Goal: Transaction & Acquisition: Purchase product/service

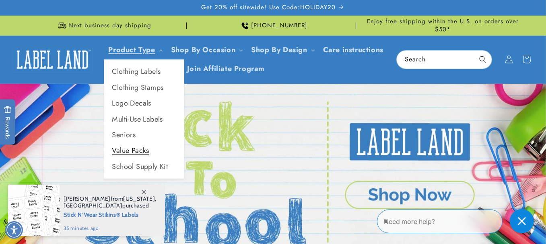
click at [127, 146] on link "Value Packs" at bounding box center [144, 151] width 80 height 16
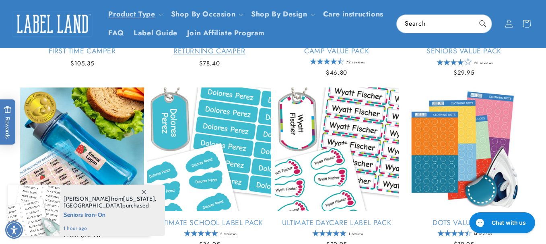
scroll to position [161, 0]
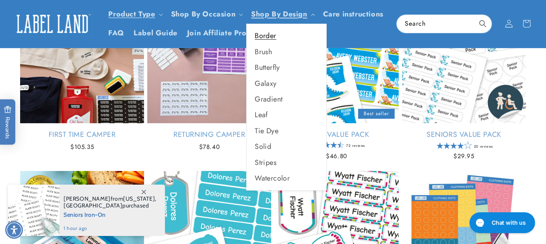
click at [264, 35] on link "Border" at bounding box center [287, 36] width 80 height 16
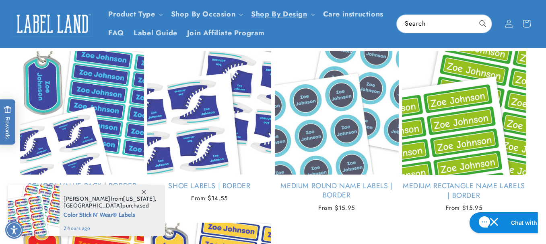
scroll to position [80, 0]
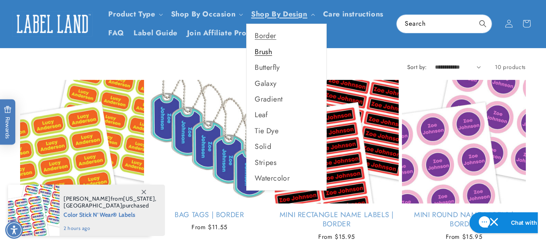
click at [271, 50] on link "Brush" at bounding box center [287, 52] width 80 height 16
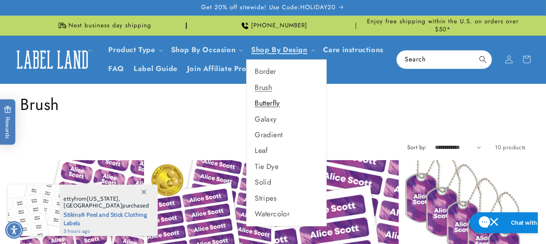
click at [267, 104] on link "Butterfly" at bounding box center [287, 104] width 80 height 16
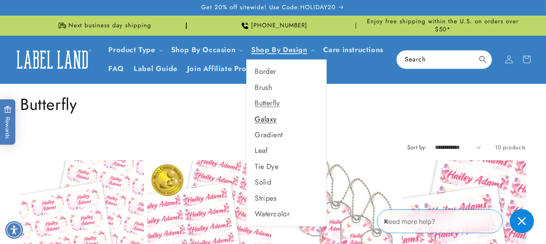
click at [272, 118] on link "Galaxy" at bounding box center [287, 120] width 80 height 16
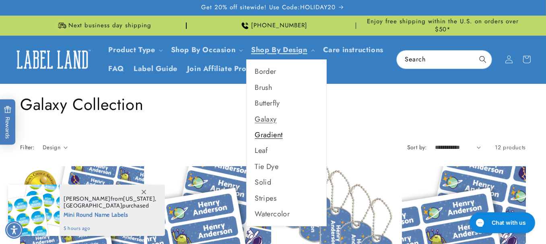
click at [279, 131] on link "Gradient" at bounding box center [287, 135] width 80 height 16
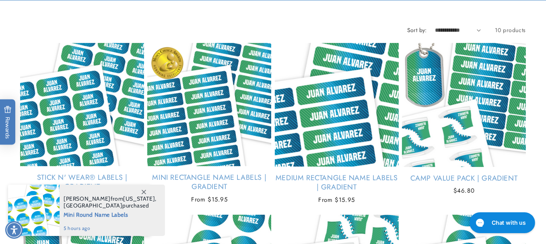
scroll to position [121, 0]
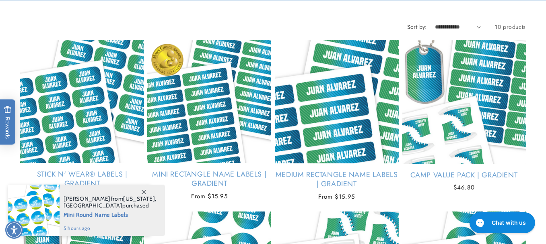
click at [70, 170] on link "Stick N' Wear® Labels | Gradient" at bounding box center [82, 179] width 124 height 19
